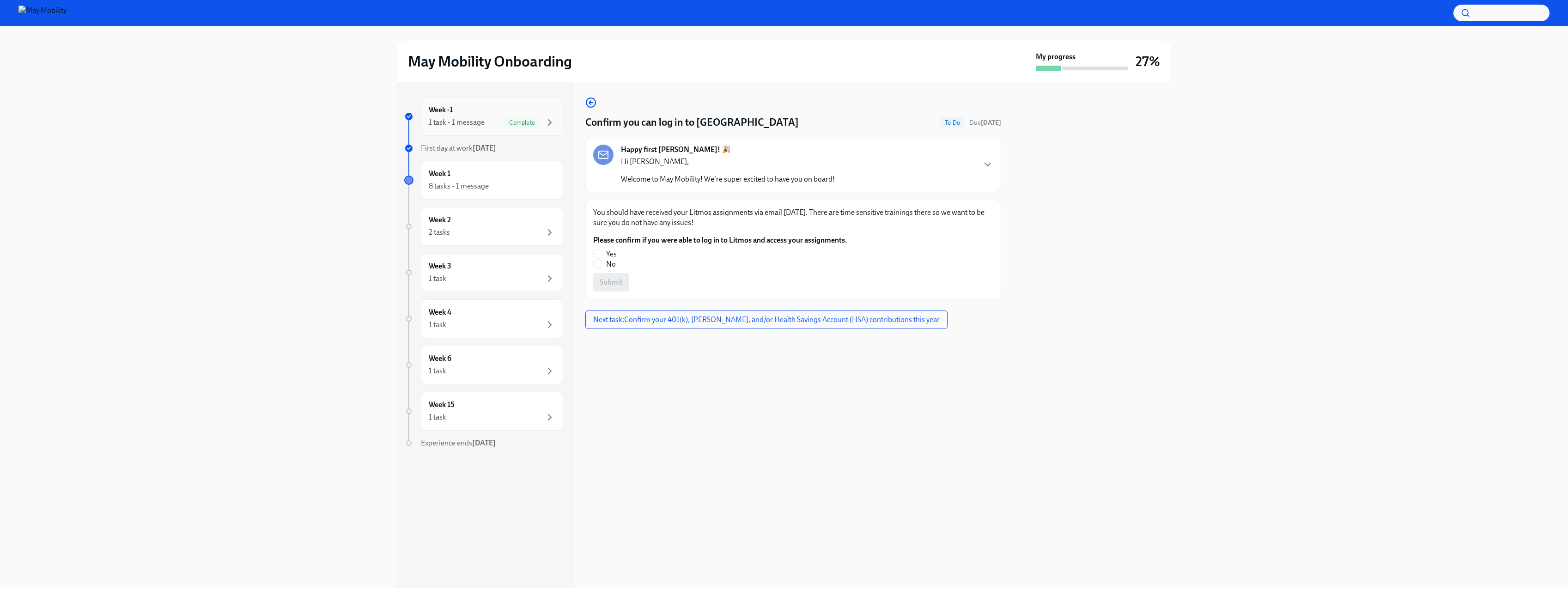
click at [457, 120] on div "1 task • 1 message" at bounding box center [457, 122] width 56 height 10
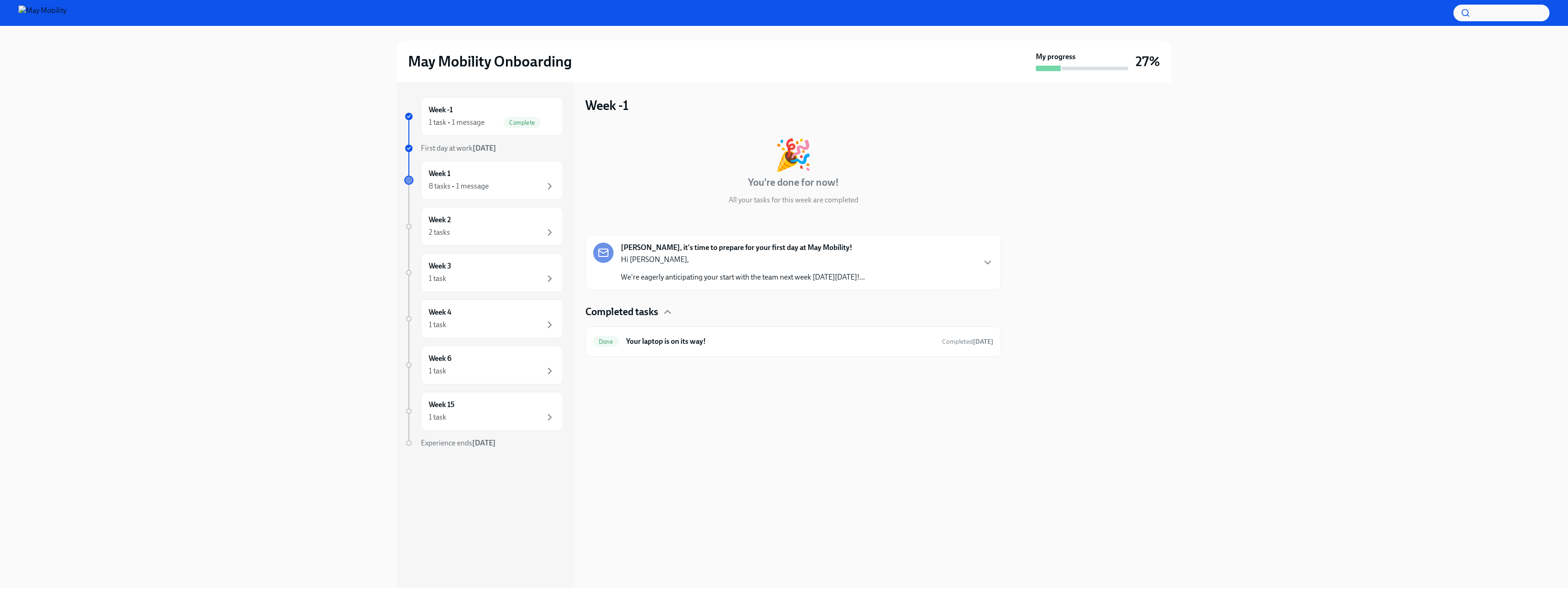
click at [716, 254] on div "[PERSON_NAME], it's time to prepare for your first day at May Mobility! Hi [PER…" at bounding box center [743, 262] width 244 height 40
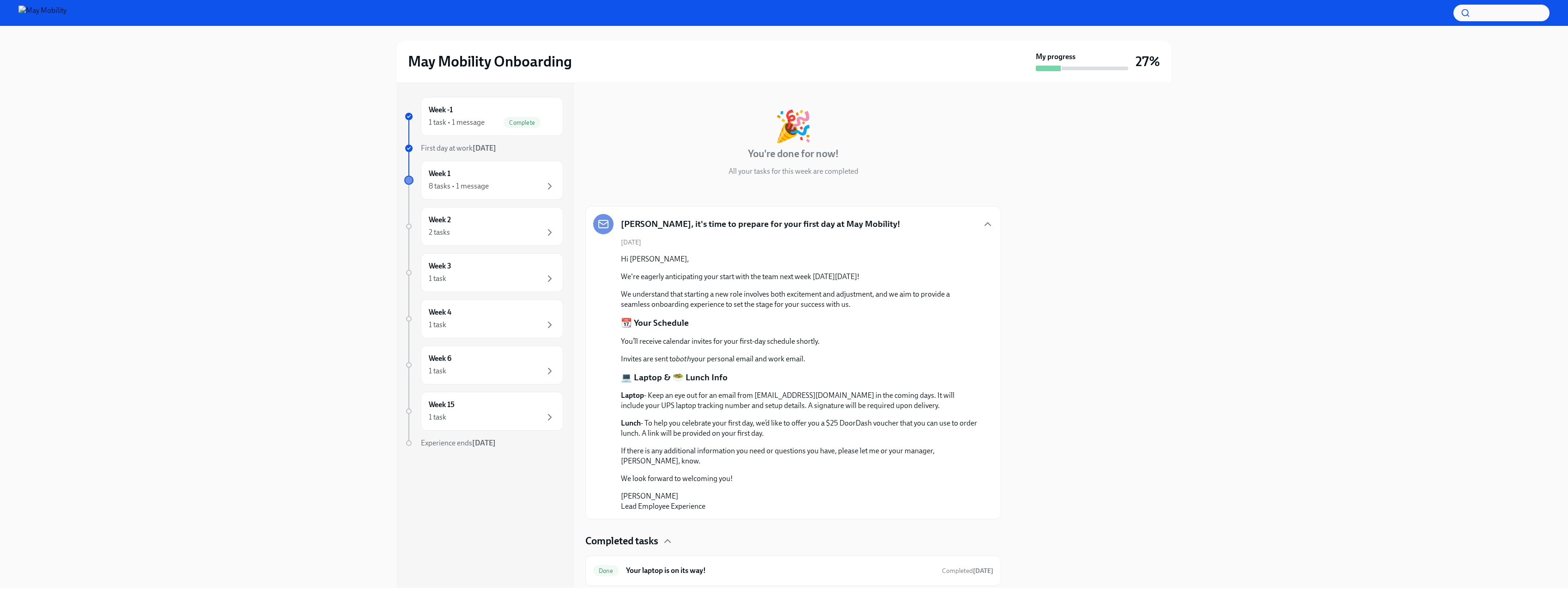
scroll to position [46, 0]
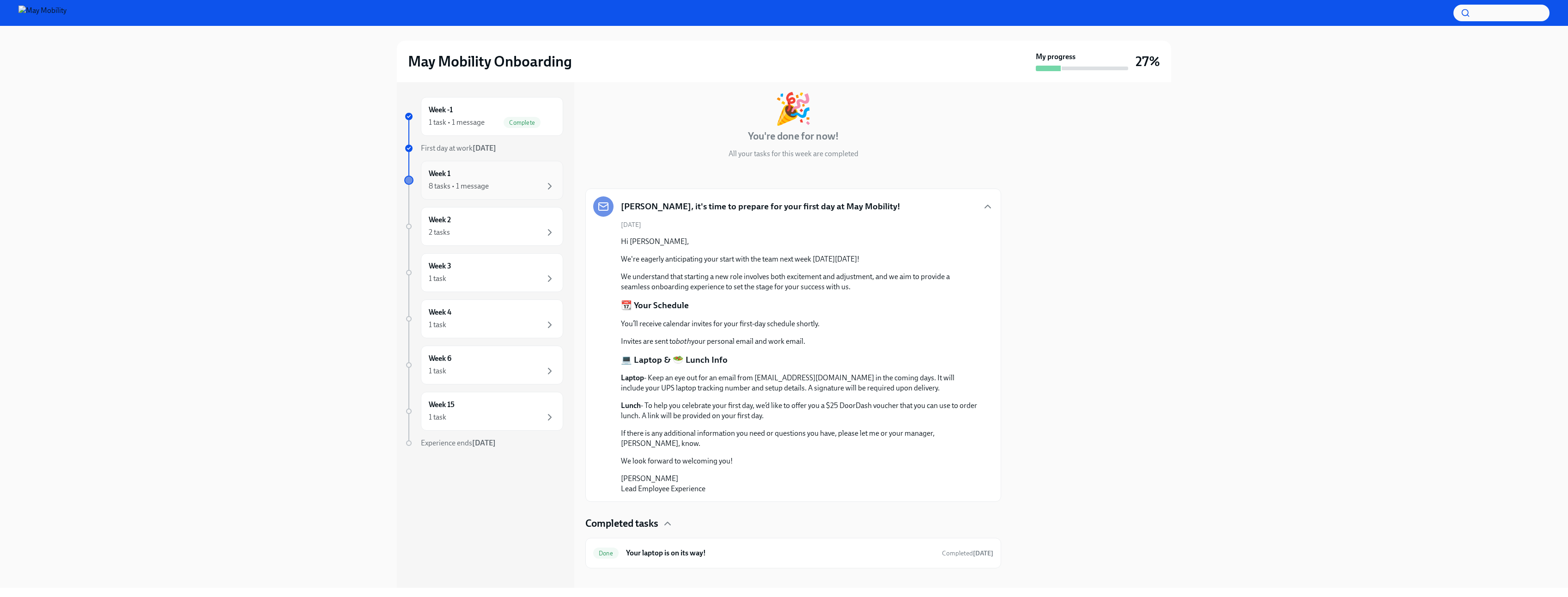
click at [503, 183] on div "8 tasks • 1 message" at bounding box center [492, 186] width 127 height 11
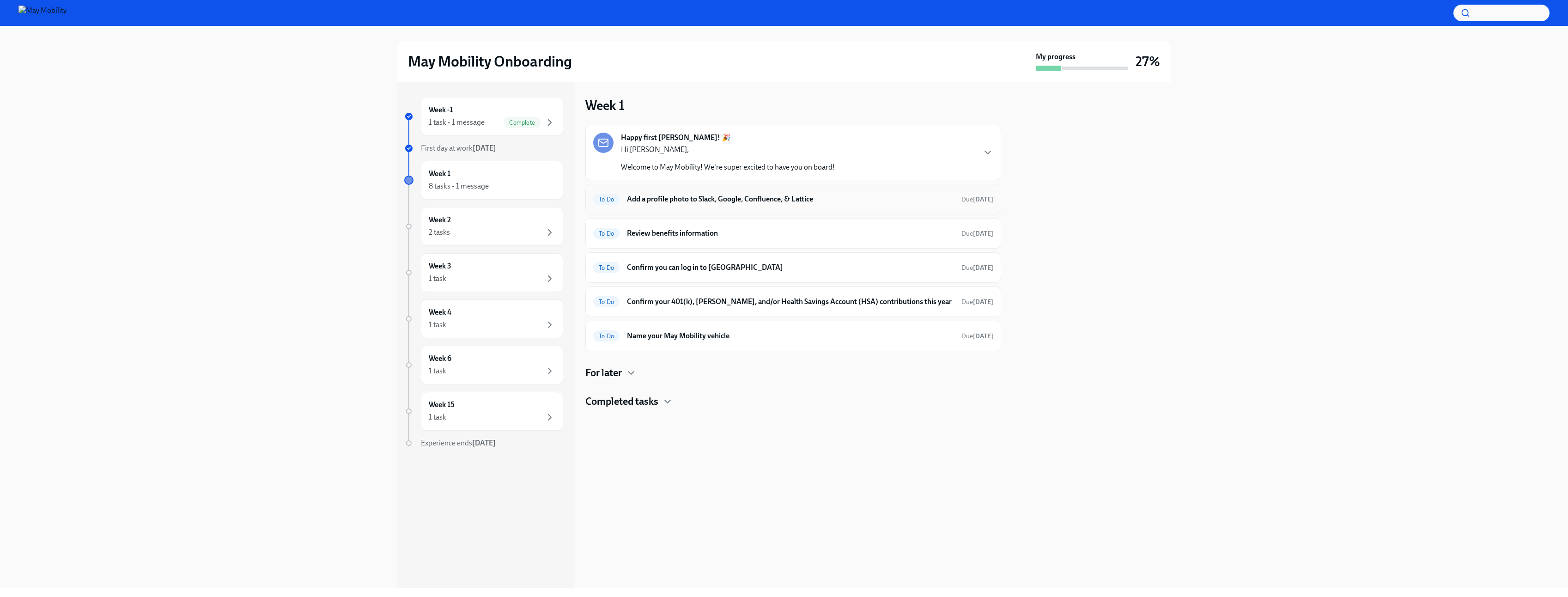
click at [824, 194] on div "To Do Add a profile photo to Slack, Google, Confluence, & Lattice Due [DATE]" at bounding box center [793, 199] width 400 height 15
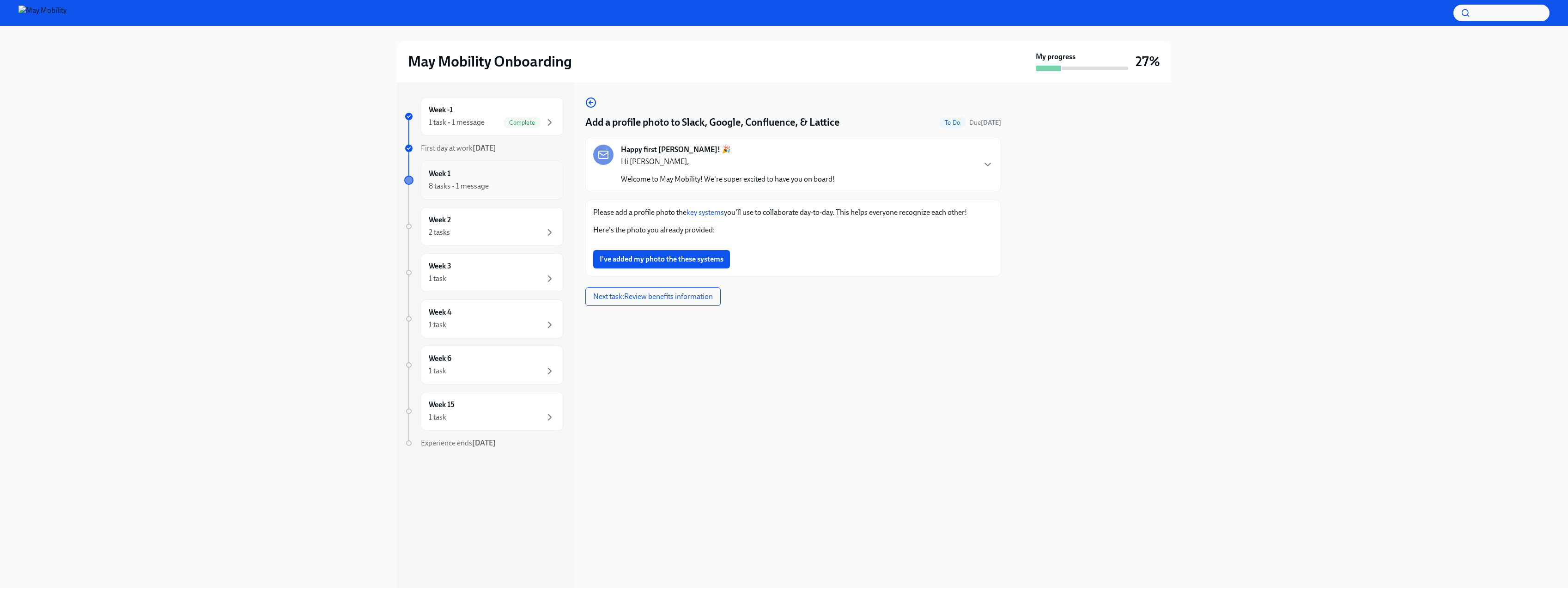
click at [492, 161] on div "Week 1 8 tasks • 1 message" at bounding box center [492, 180] width 142 height 39
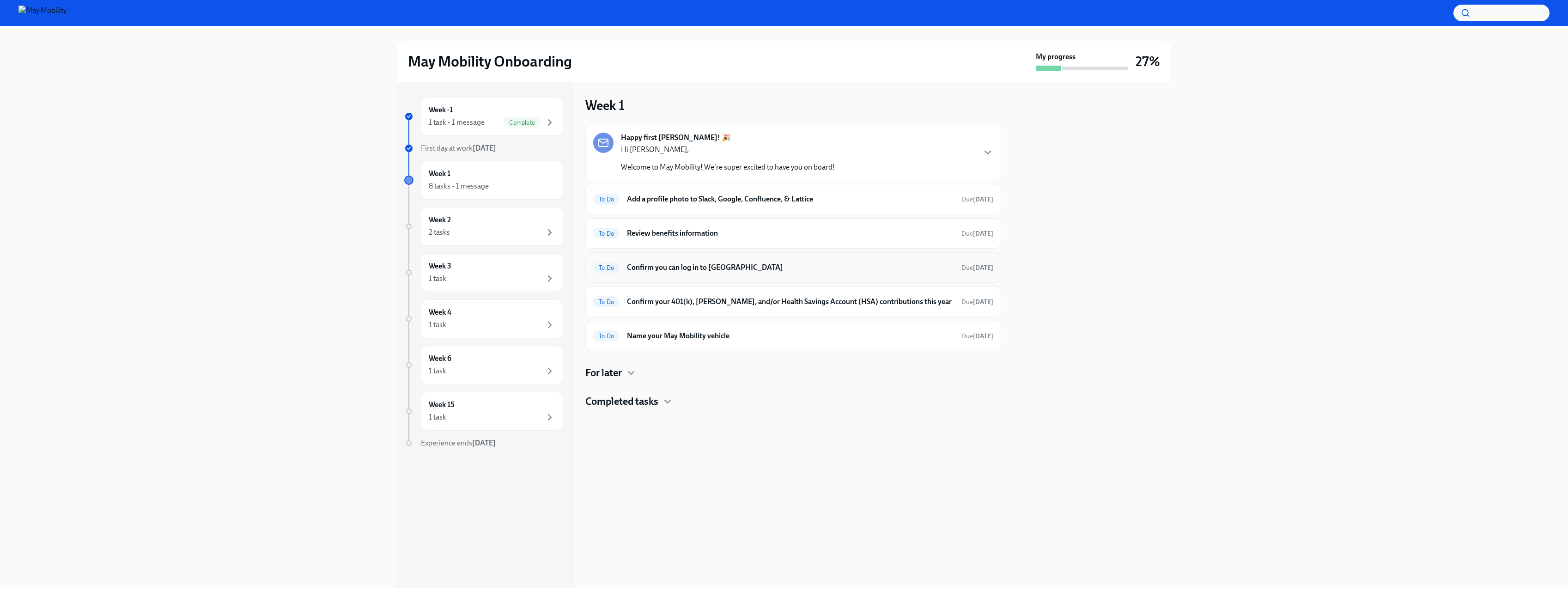
click at [721, 267] on h6 "Confirm you can log in to [GEOGRAPHIC_DATA]" at bounding box center [790, 267] width 327 height 10
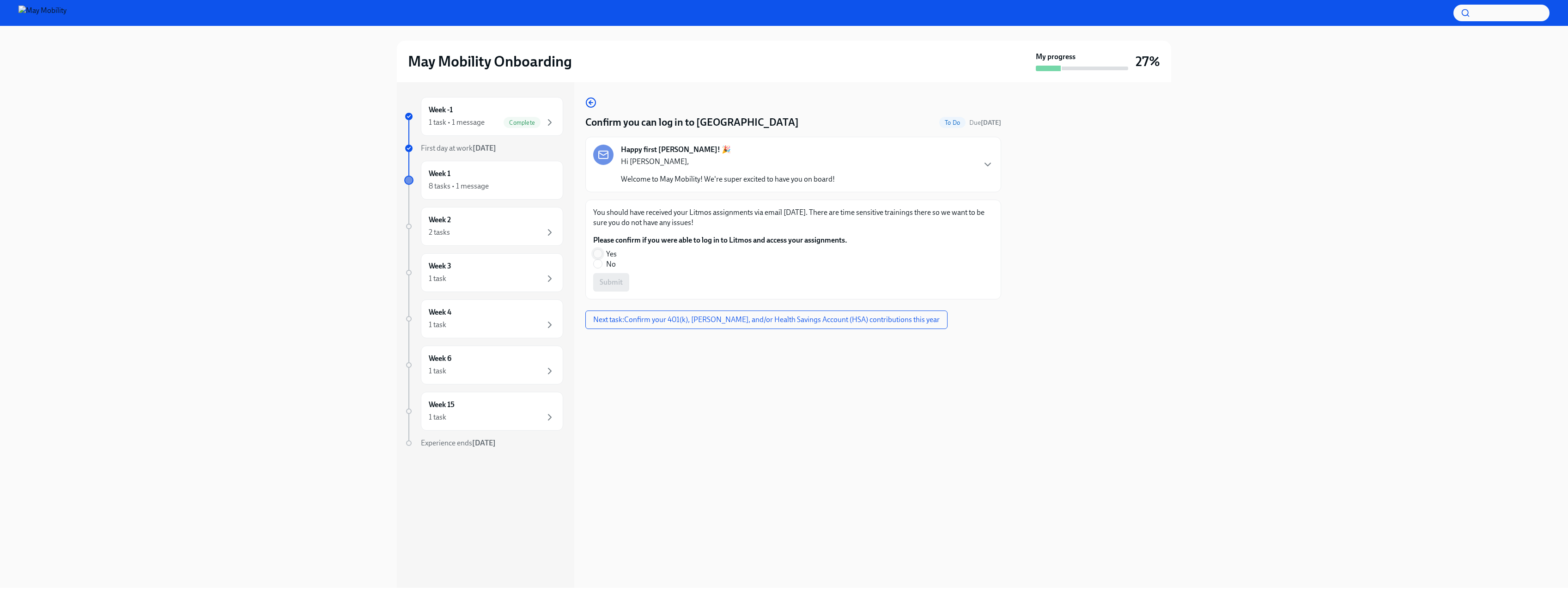
click at [595, 256] on input "Yes" at bounding box center [598, 254] width 9 height 9
radio input "true"
click at [611, 285] on span "Submit" at bounding box center [611, 282] width 23 height 9
click at [883, 164] on div "Happy first [PERSON_NAME]! 🎉 Hi [PERSON_NAME], Welcome to May Mobility! We're s…" at bounding box center [793, 164] width 400 height 40
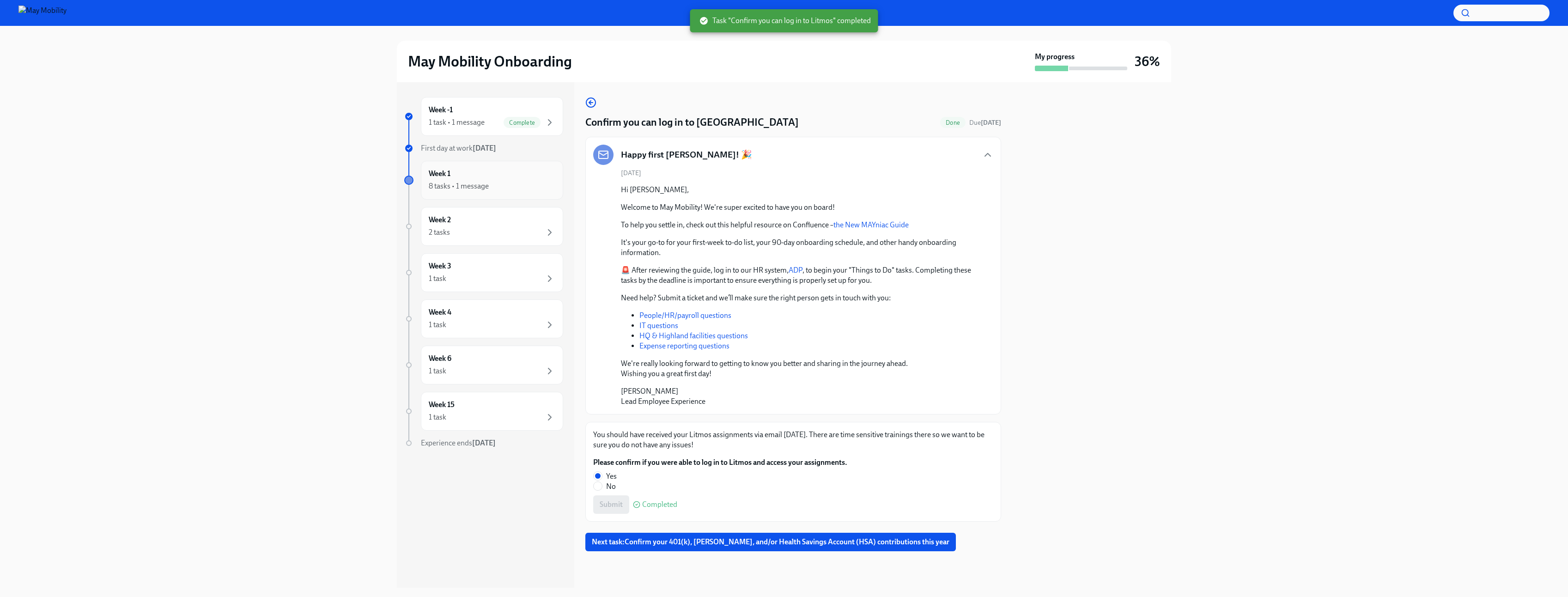
click at [465, 178] on div "Week 1 8 tasks • 1 message" at bounding box center [492, 180] width 127 height 23
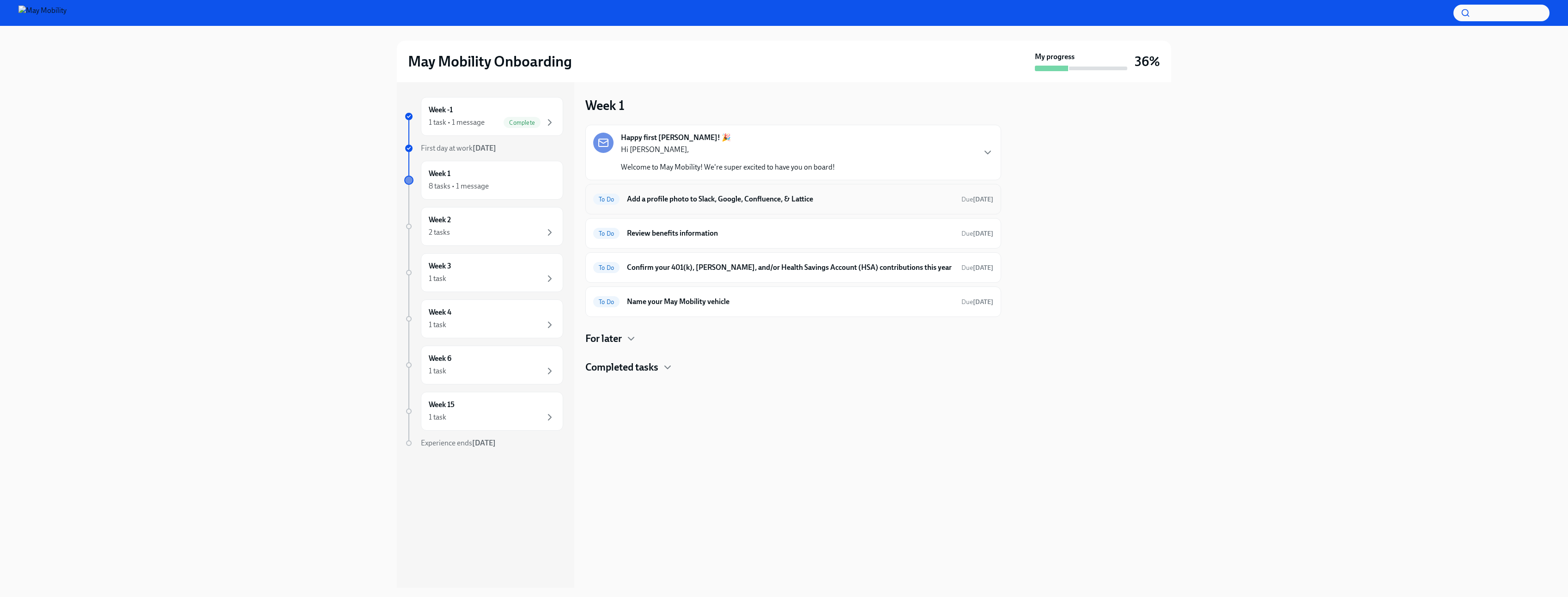
click at [696, 197] on h6 "Add a profile photo to Slack, Google, Confluence, & Lattice" at bounding box center [790, 199] width 327 height 10
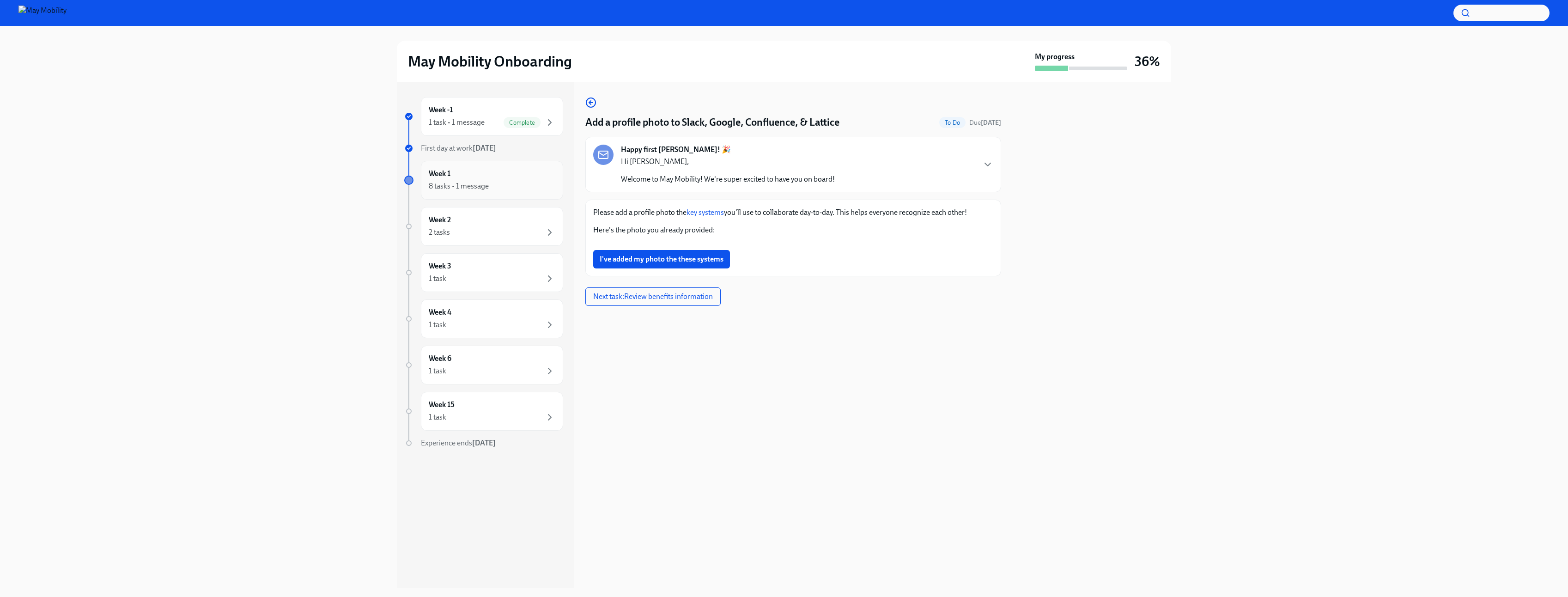
click at [532, 179] on div "Week 1 8 tasks • 1 message" at bounding box center [492, 180] width 127 height 23
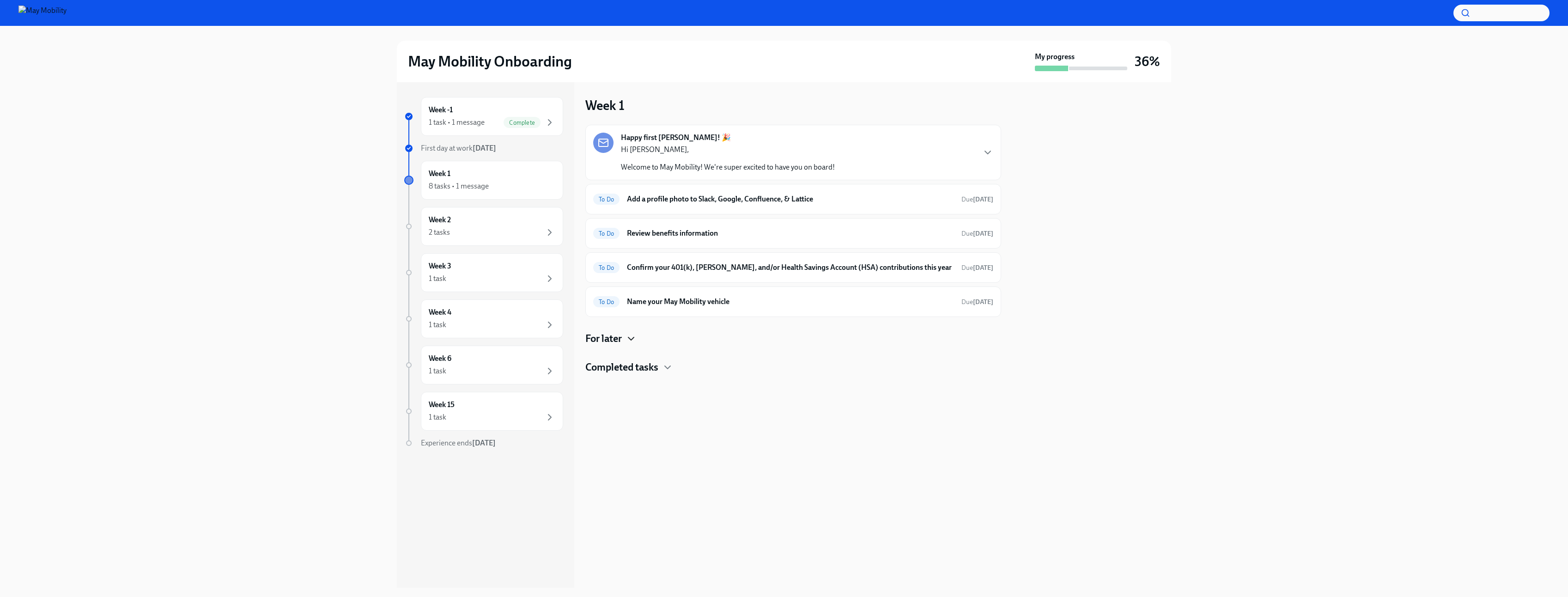
click at [628, 338] on icon "button" at bounding box center [631, 338] width 11 height 11
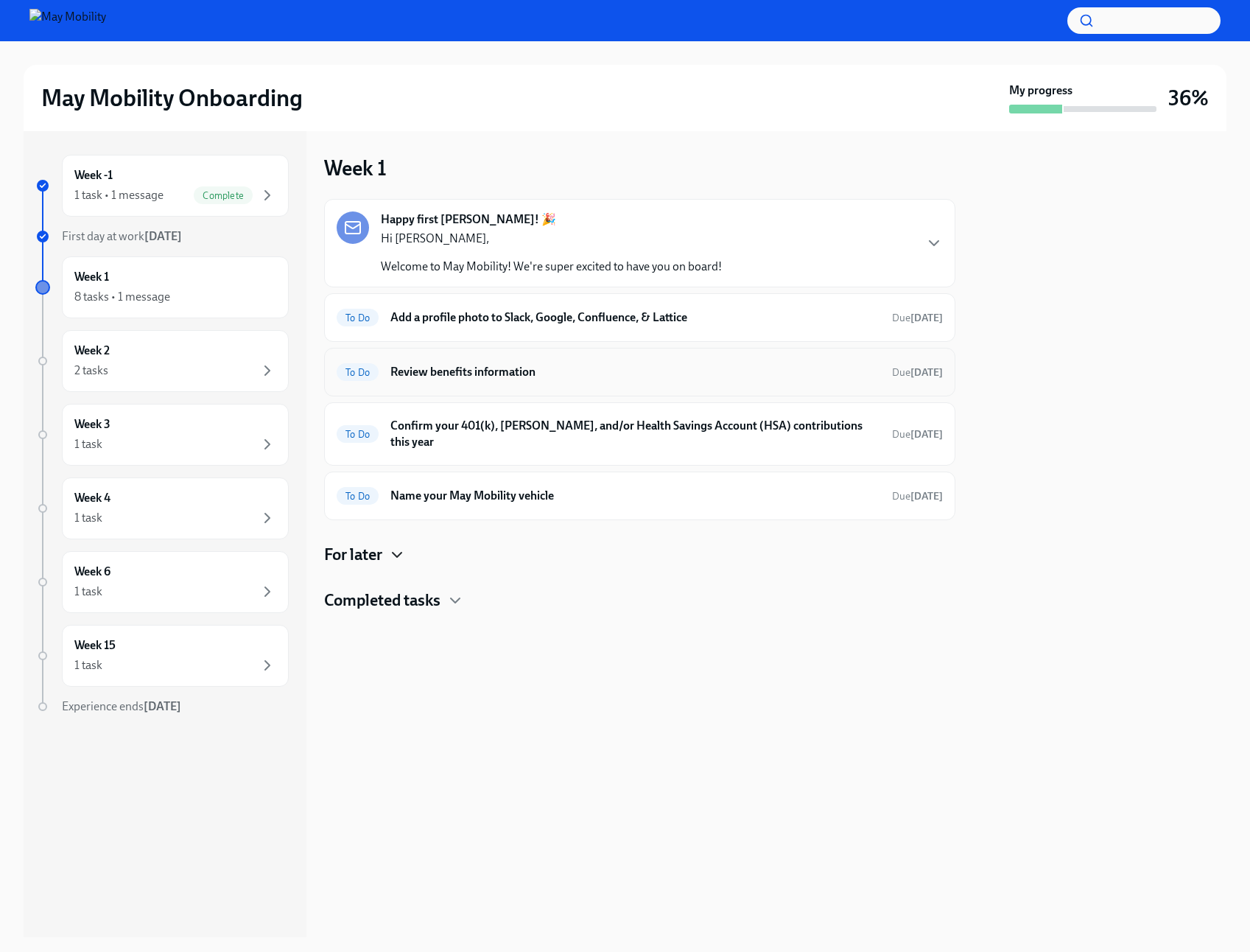
click at [555, 378] on h6 "Review benefits information" at bounding box center [635, 372] width 490 height 16
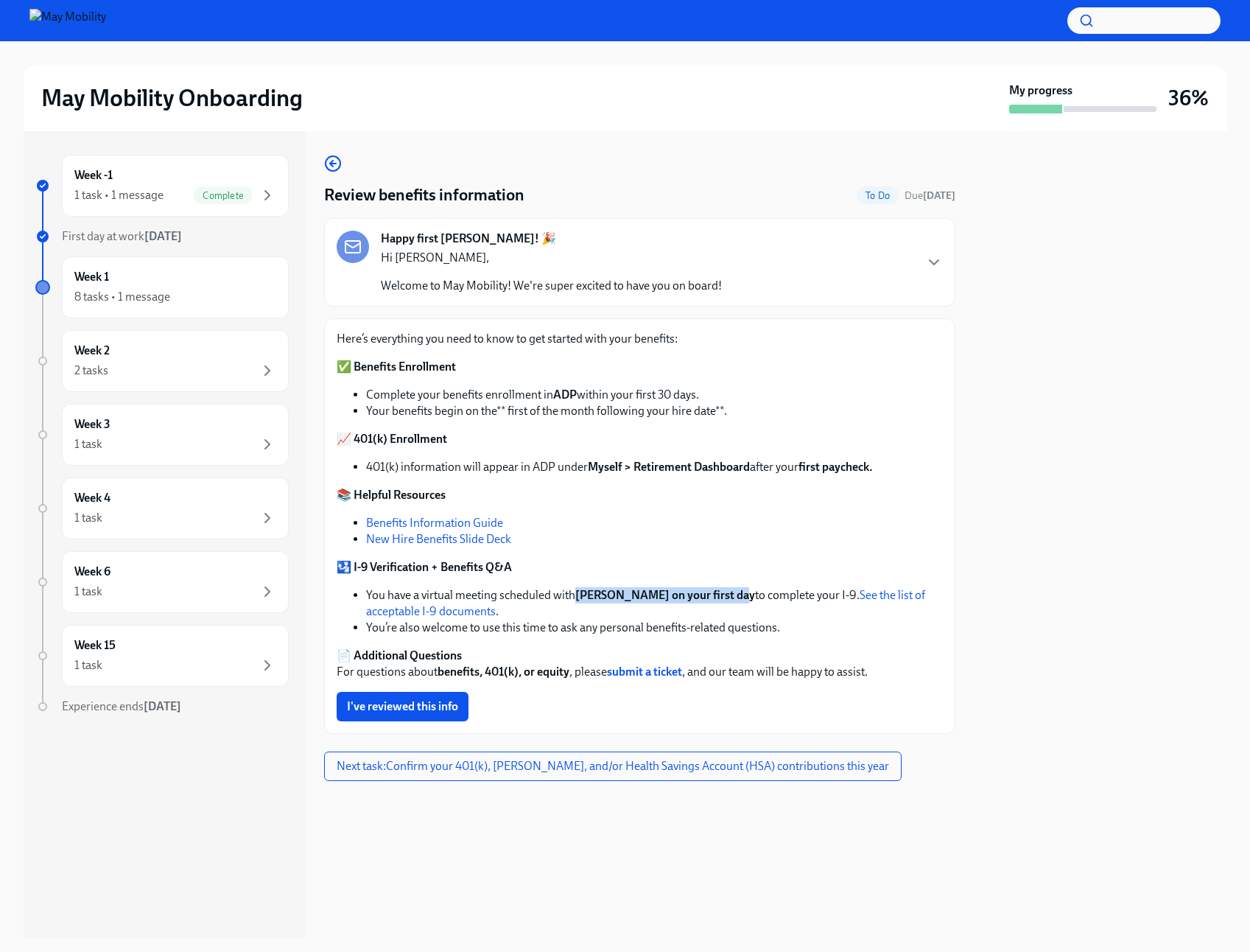
drag, startPoint x: 581, startPoint y: 596, endPoint x: 741, endPoint y: 594, distance: 160.0
click at [741, 594] on strong "[PERSON_NAME] on your first day" at bounding box center [665, 595] width 180 height 14
click at [755, 547] on div "Here’s everything you need to know to get started with your benefits: ✅ Benefit…" at bounding box center [640, 506] width 607 height 349
drag, startPoint x: 502, startPoint y: 630, endPoint x: 788, endPoint y: 628, distance: 286.0
click at [788, 628] on li "You’re also welcome to use this time to ask any personal benefits-related quest…" at bounding box center [654, 627] width 576 height 16
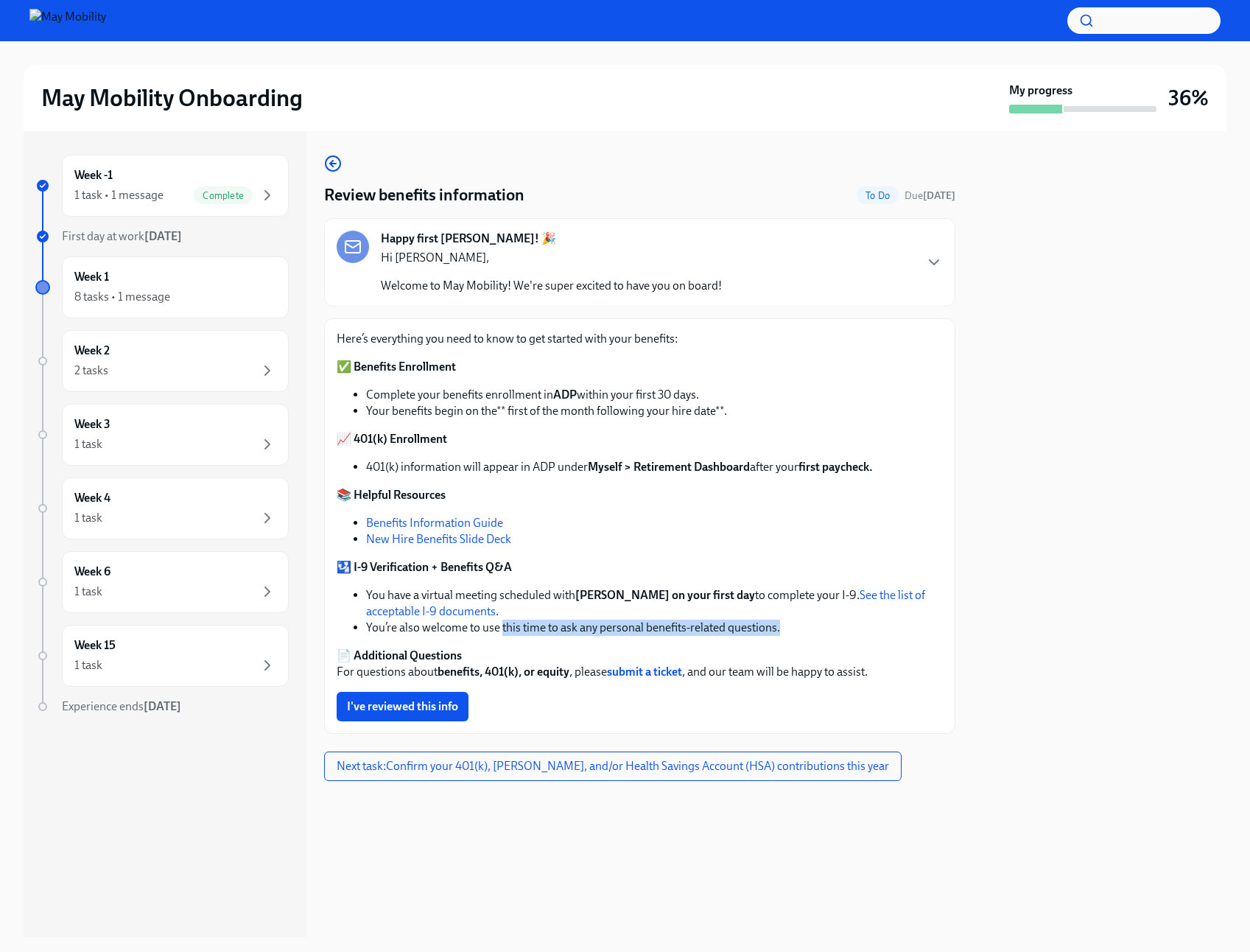
click at [790, 627] on li "You’re also welcome to use this time to ask any personal benefits-related quest…" at bounding box center [654, 627] width 576 height 16
click at [784, 628] on li "You’re also welcome to use this time to ask any personal benefits-related quest…" at bounding box center [654, 627] width 576 height 16
click at [796, 628] on li "You’re also welcome to use this time to ask any personal benefits-related quest…" at bounding box center [654, 627] width 576 height 16
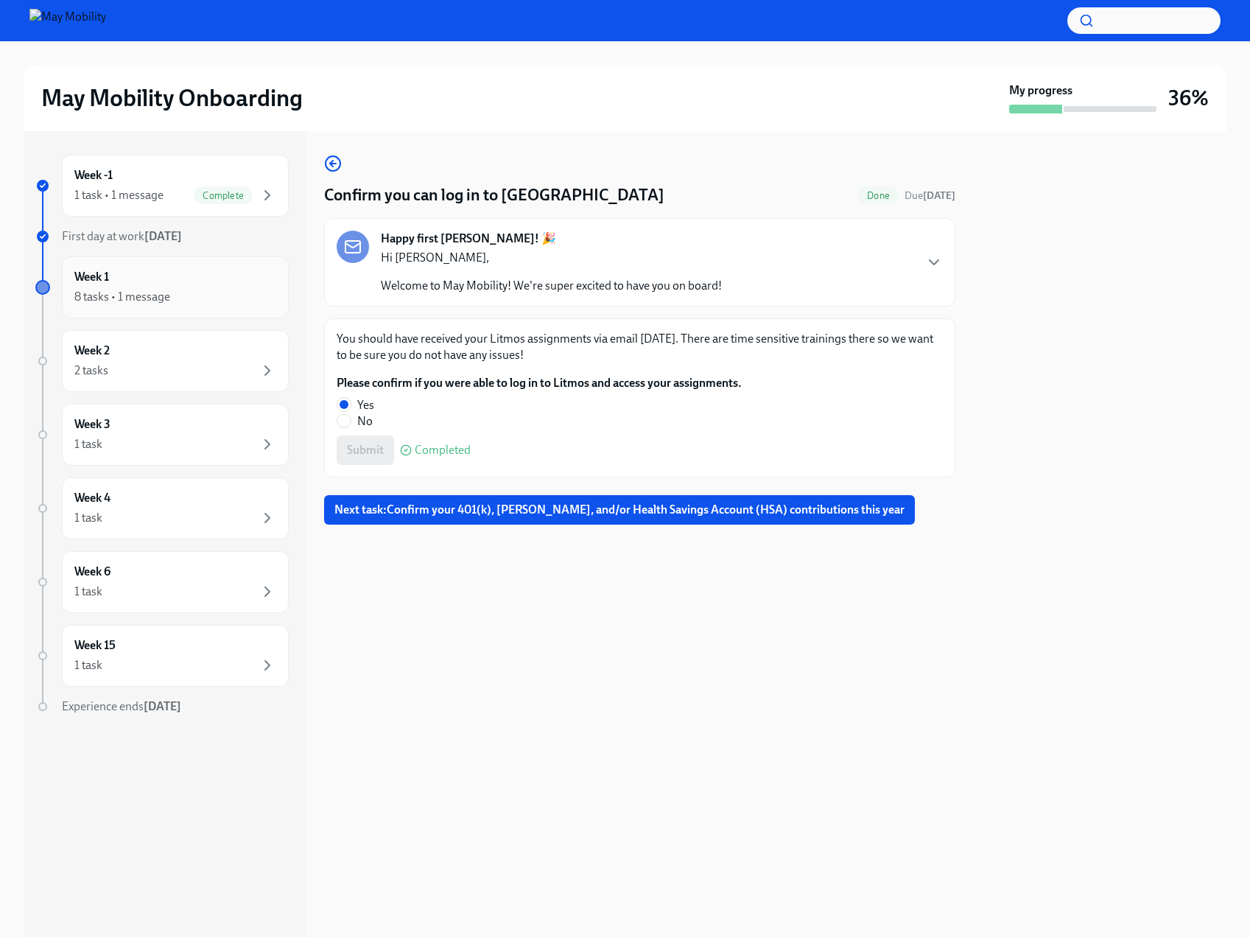
click at [181, 295] on div "8 tasks • 1 message" at bounding box center [176, 297] width 202 height 17
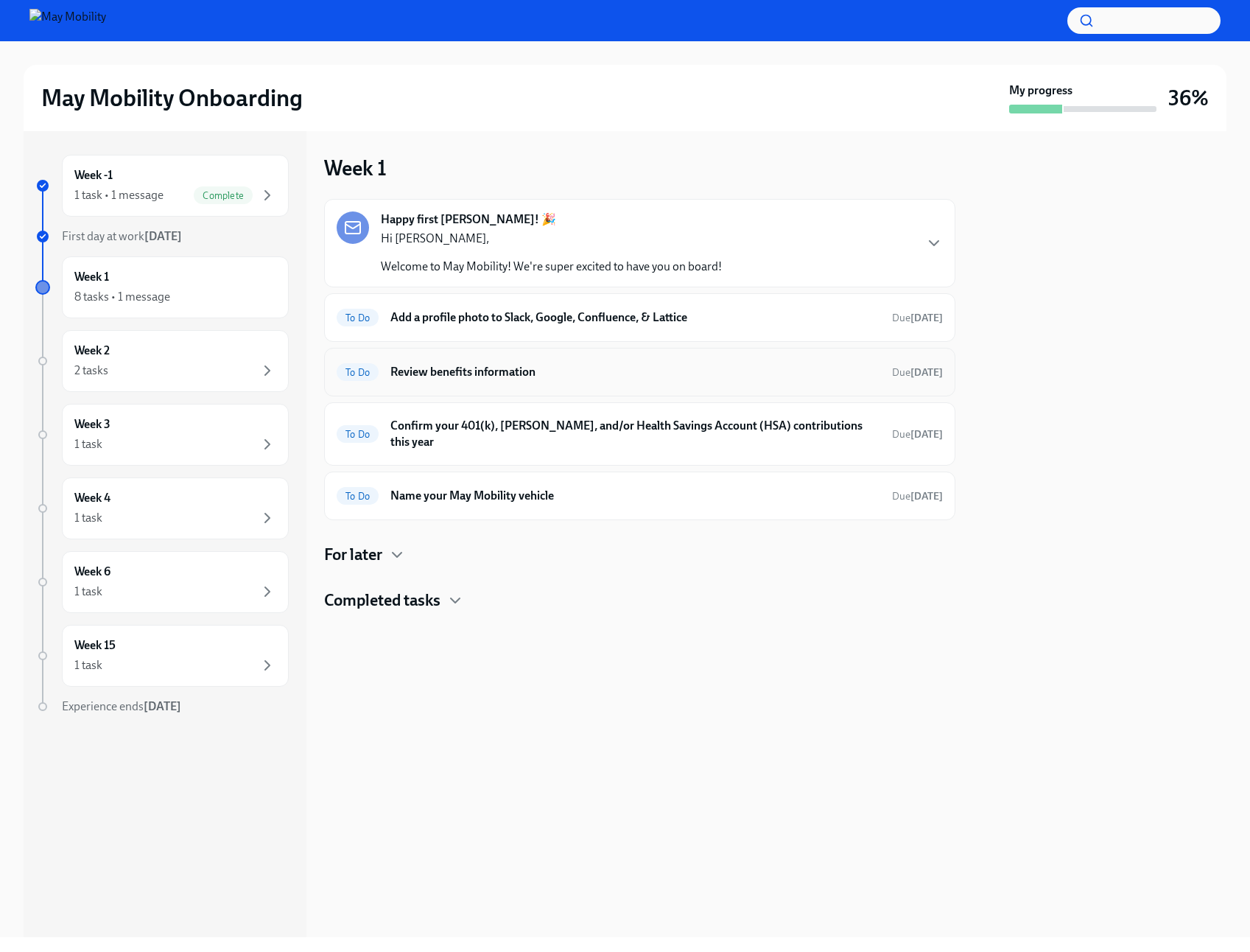
click at [477, 379] on h6 "Review benefits information" at bounding box center [635, 372] width 490 height 16
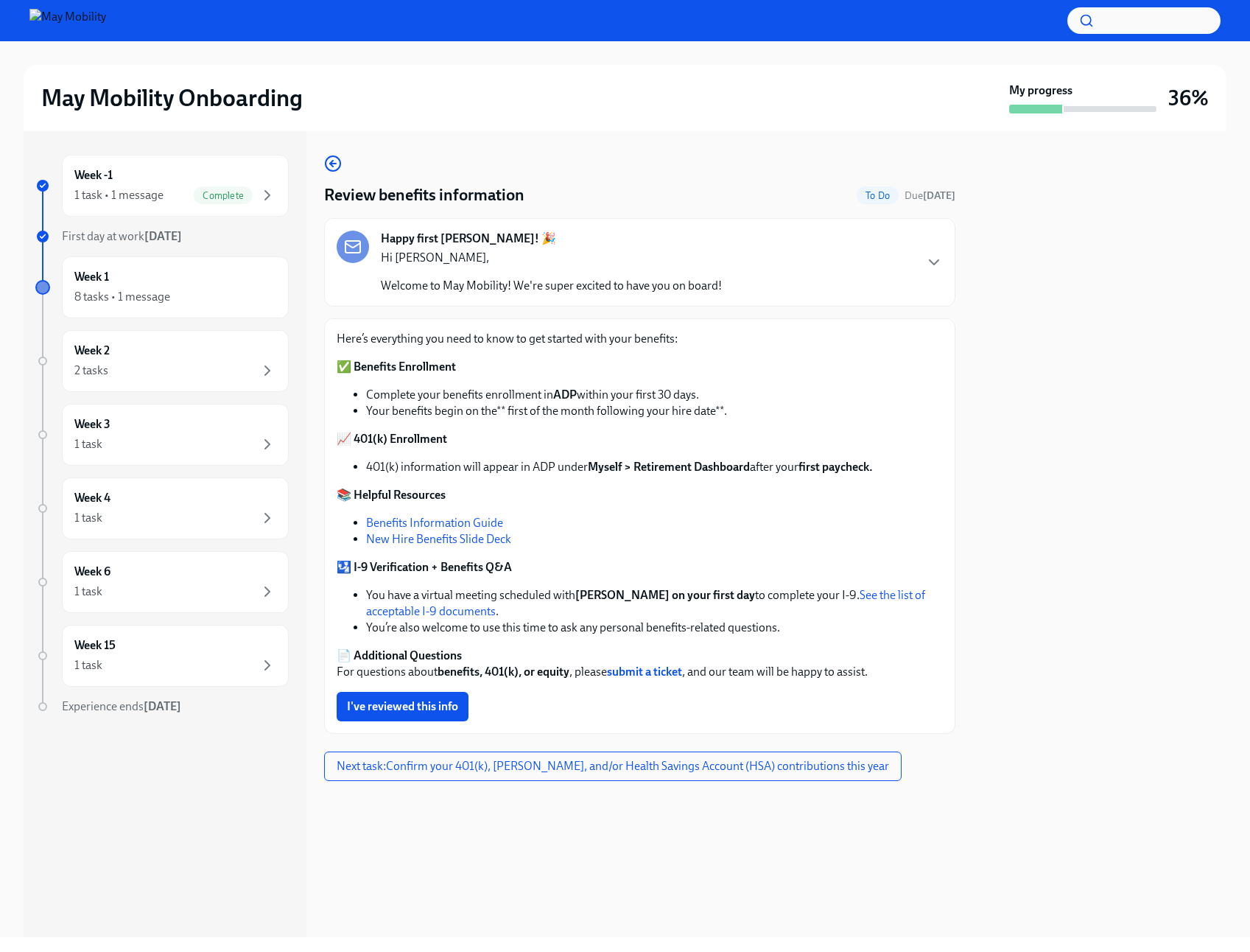
click at [1043, 317] on div at bounding box center [1100, 534] width 253 height 805
click at [1031, 387] on div at bounding box center [1100, 534] width 253 height 805
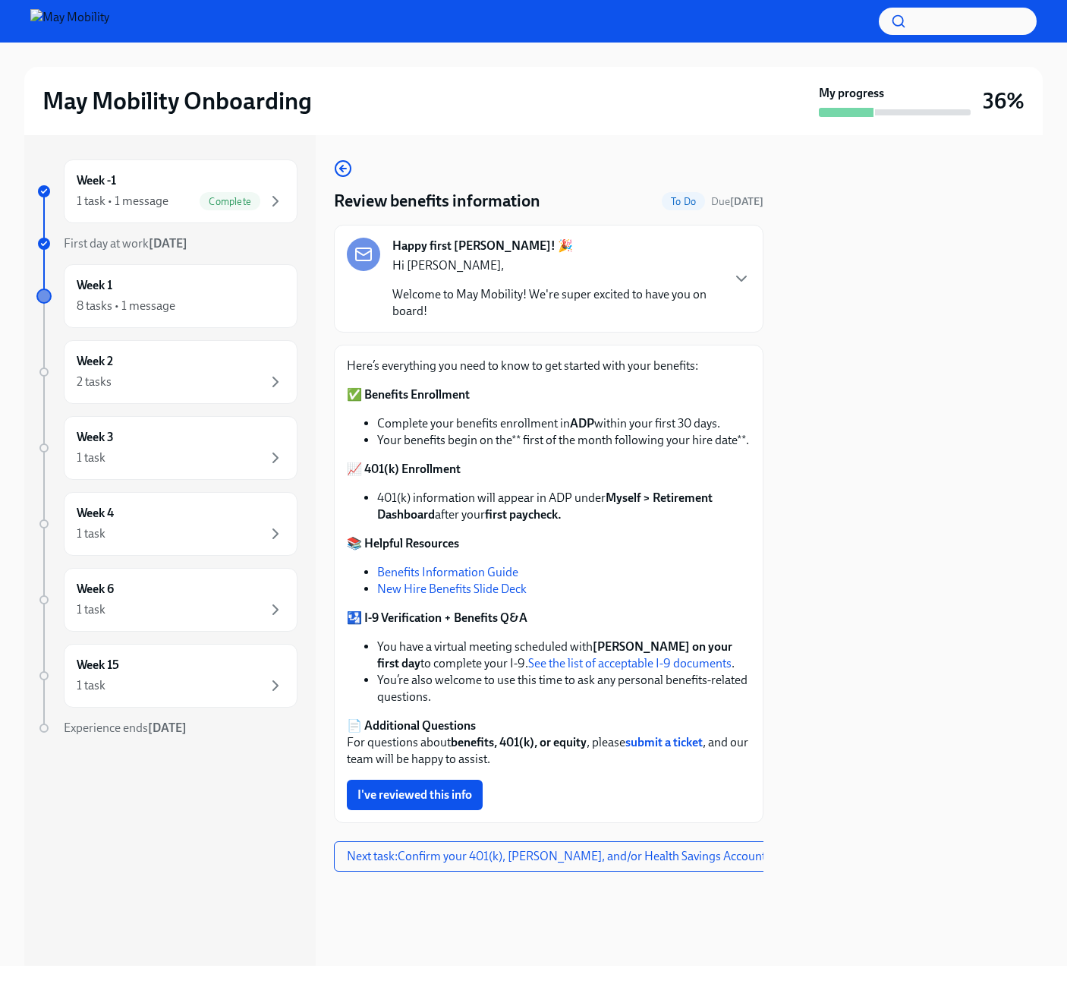
click at [907, 302] on div at bounding box center [912, 550] width 261 height 830
click at [927, 226] on div at bounding box center [912, 550] width 261 height 830
